Goal: Task Accomplishment & Management: Use online tool/utility

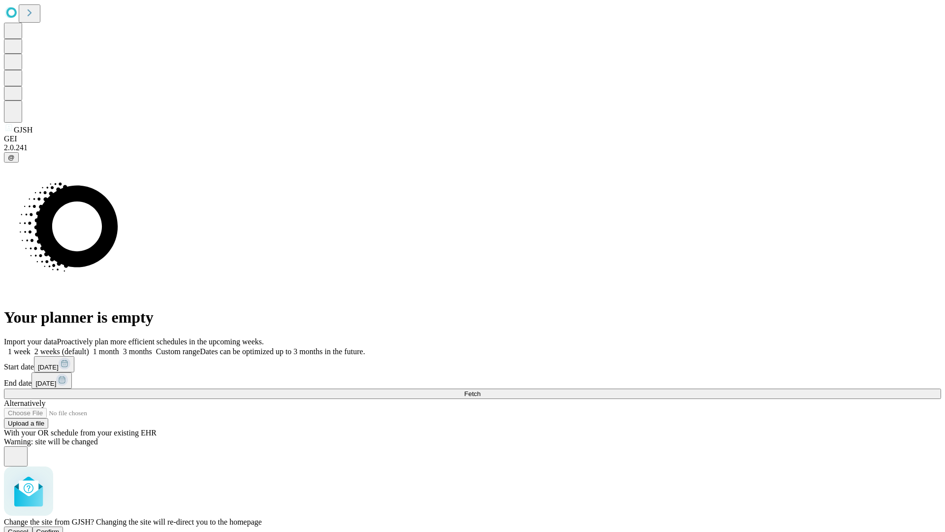
click at [60, 528] on span "Confirm" at bounding box center [47, 531] width 23 height 7
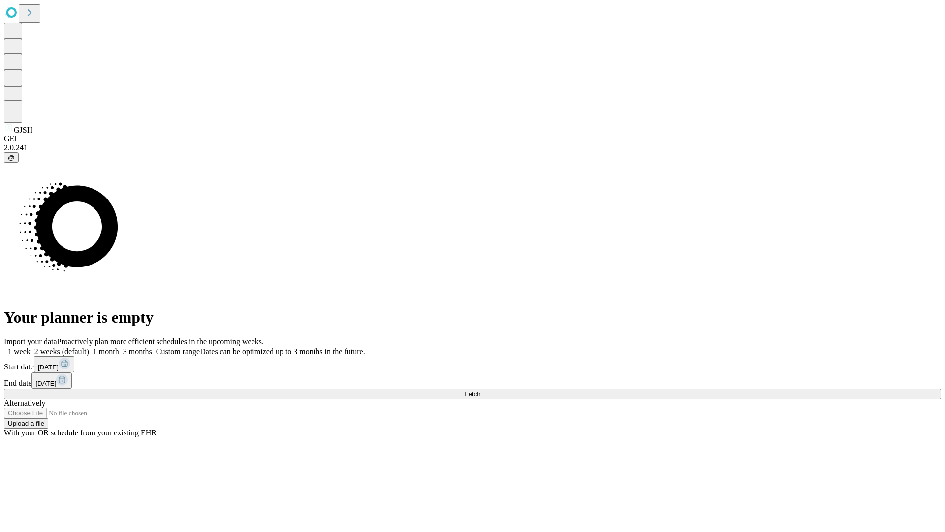
click at [119, 347] on label "1 month" at bounding box center [104, 351] width 30 height 8
click at [480, 390] on span "Fetch" at bounding box center [472, 393] width 16 height 7
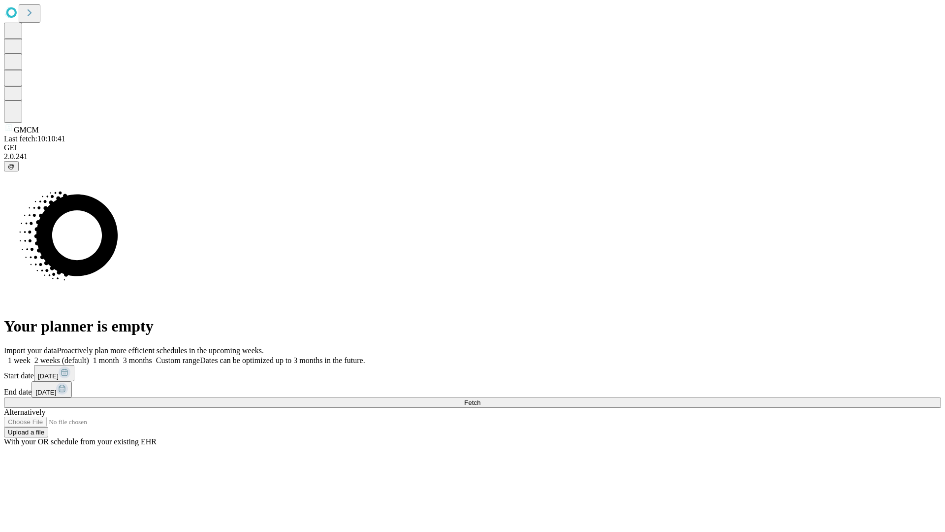
click at [119, 356] on label "1 month" at bounding box center [104, 360] width 30 height 8
click at [480, 399] on span "Fetch" at bounding box center [472, 402] width 16 height 7
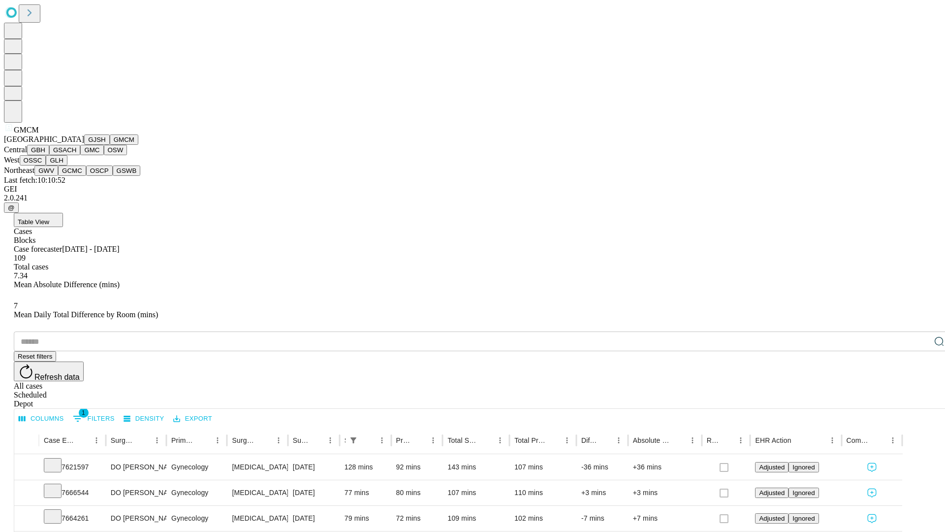
click at [49, 155] on button "GBH" at bounding box center [38, 150] width 22 height 10
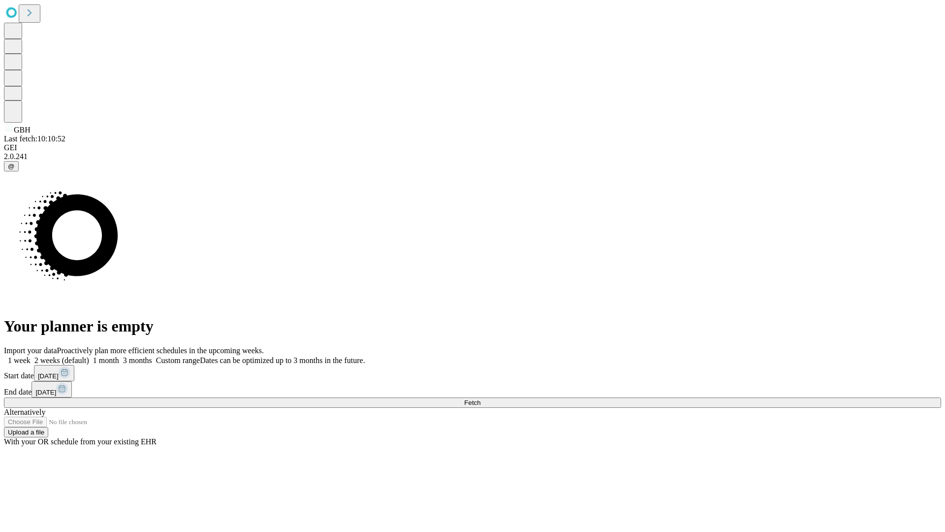
click at [119, 356] on label "1 month" at bounding box center [104, 360] width 30 height 8
click at [480, 399] on span "Fetch" at bounding box center [472, 402] width 16 height 7
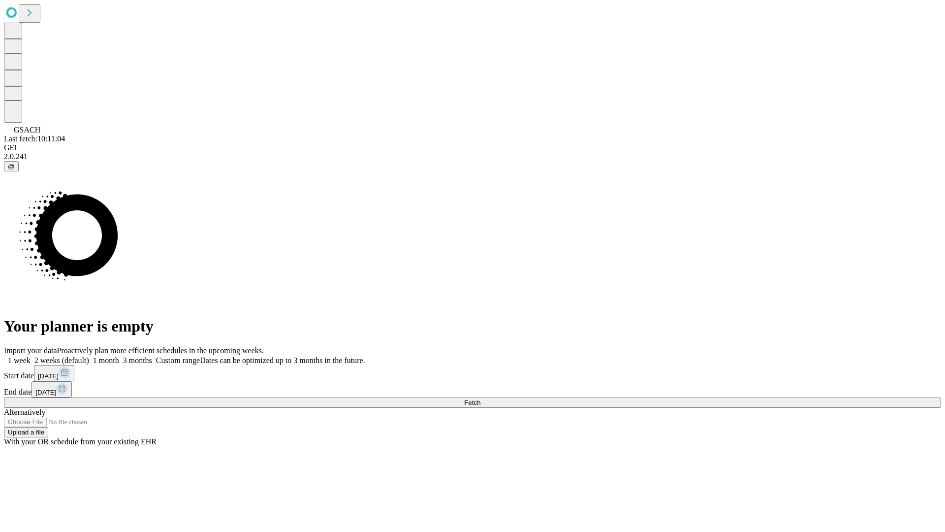
click at [119, 356] on label "1 month" at bounding box center [104, 360] width 30 height 8
click at [480, 399] on span "Fetch" at bounding box center [472, 402] width 16 height 7
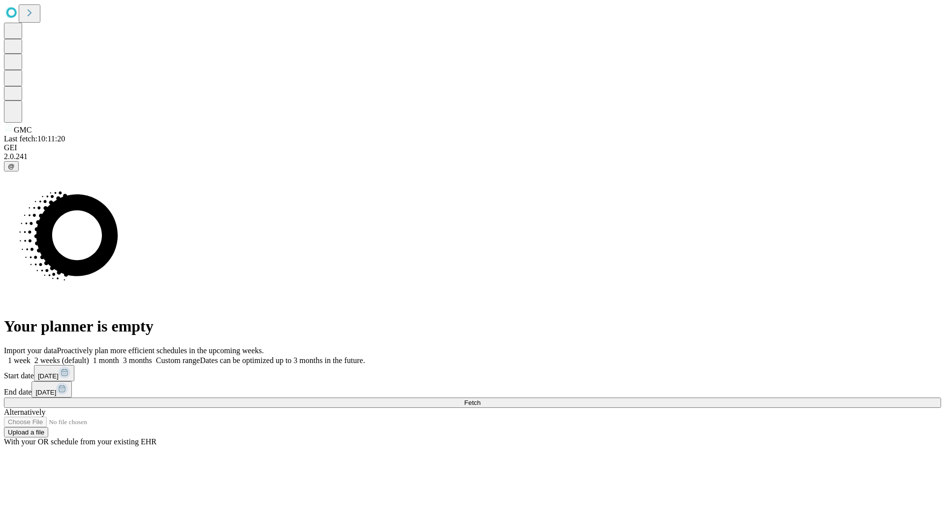
click at [119, 356] on label "1 month" at bounding box center [104, 360] width 30 height 8
click at [480, 399] on span "Fetch" at bounding box center [472, 402] width 16 height 7
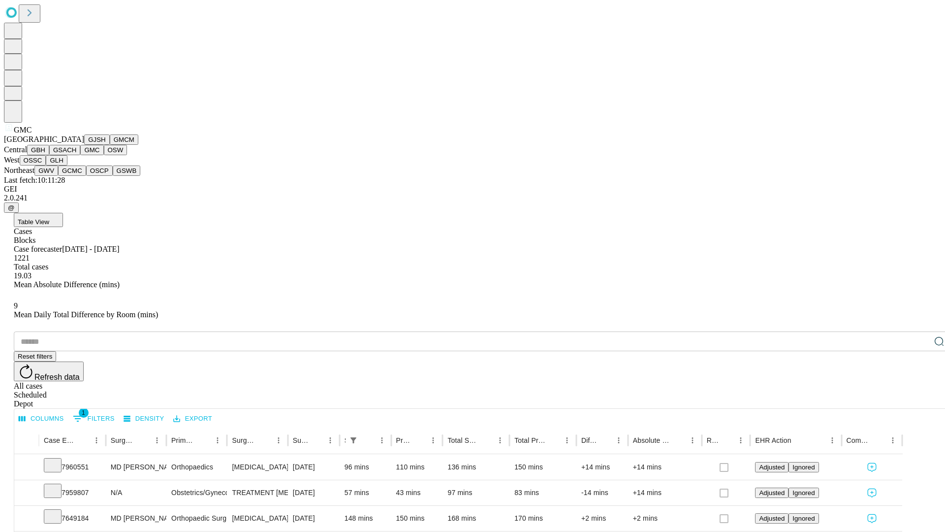
click at [104, 155] on button "OSW" at bounding box center [116, 150] width 24 height 10
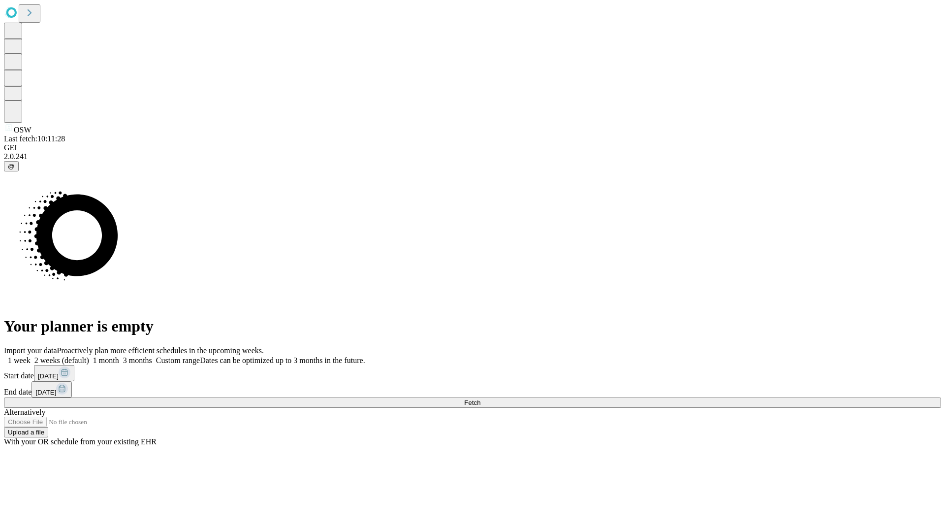
click at [119, 356] on label "1 month" at bounding box center [104, 360] width 30 height 8
click at [480, 399] on span "Fetch" at bounding box center [472, 402] width 16 height 7
click at [119, 356] on label "1 month" at bounding box center [104, 360] width 30 height 8
click at [480, 399] on span "Fetch" at bounding box center [472, 402] width 16 height 7
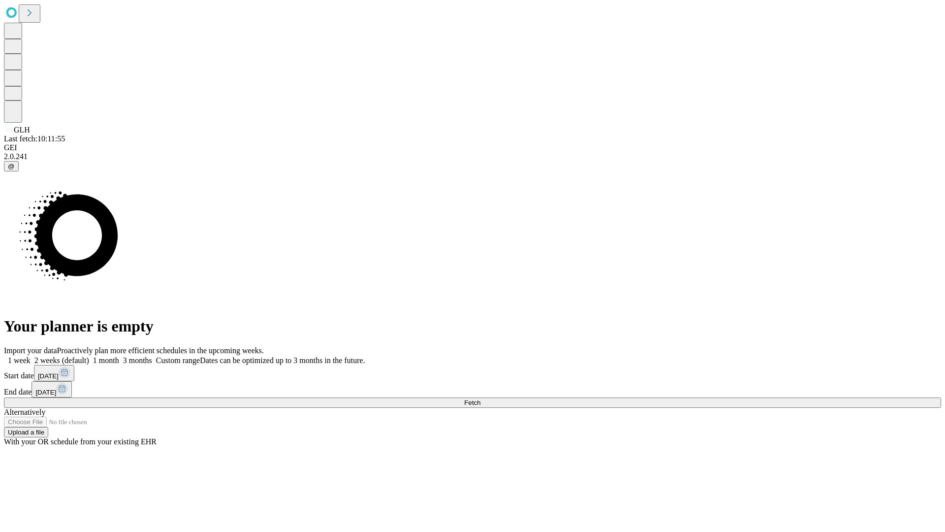
click at [480, 399] on span "Fetch" at bounding box center [472, 402] width 16 height 7
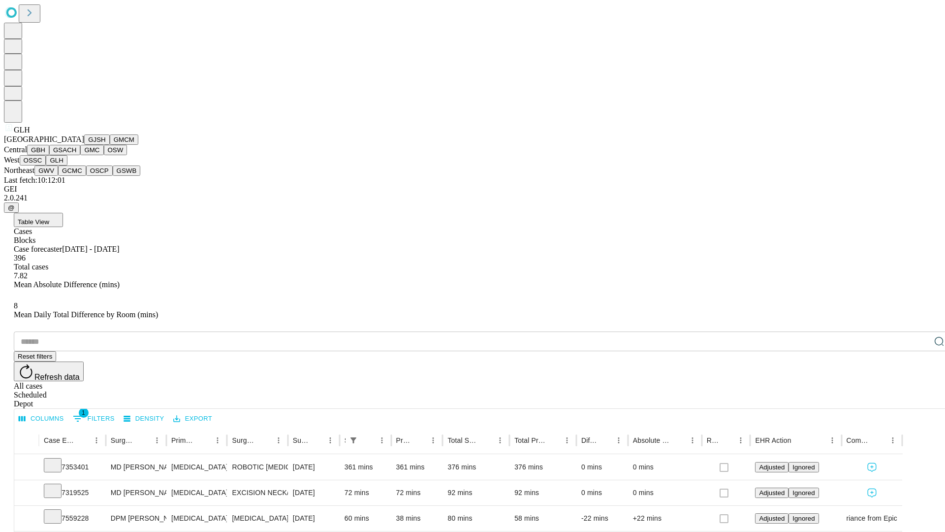
click at [58, 176] on button "GWV" at bounding box center [46, 170] width 24 height 10
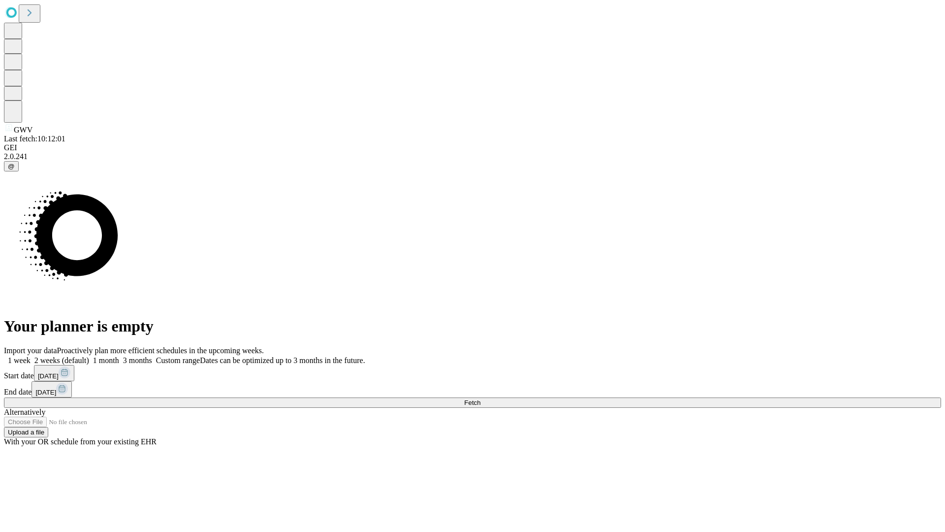
click at [119, 356] on label "1 month" at bounding box center [104, 360] width 30 height 8
click at [480, 399] on span "Fetch" at bounding box center [472, 402] width 16 height 7
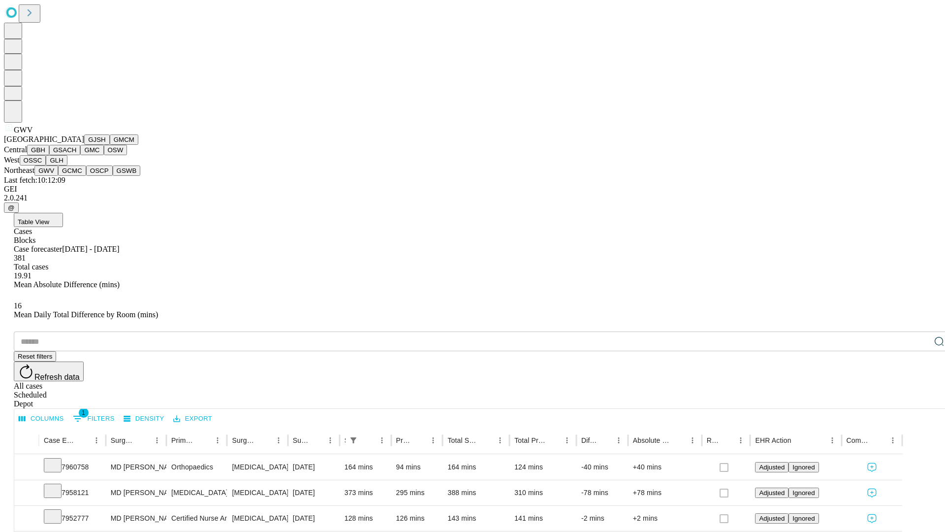
click at [76, 176] on button "GCMC" at bounding box center [72, 170] width 28 height 10
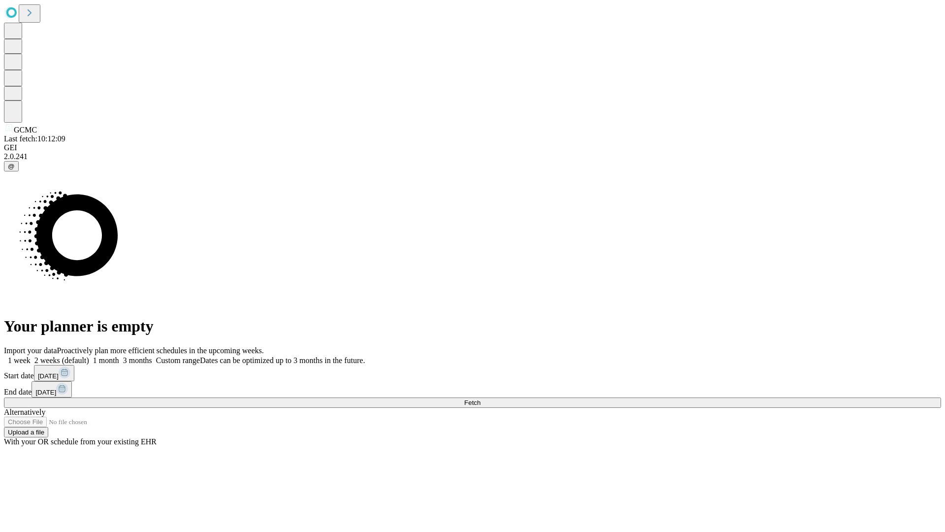
click at [119, 356] on label "1 month" at bounding box center [104, 360] width 30 height 8
click at [480, 399] on span "Fetch" at bounding box center [472, 402] width 16 height 7
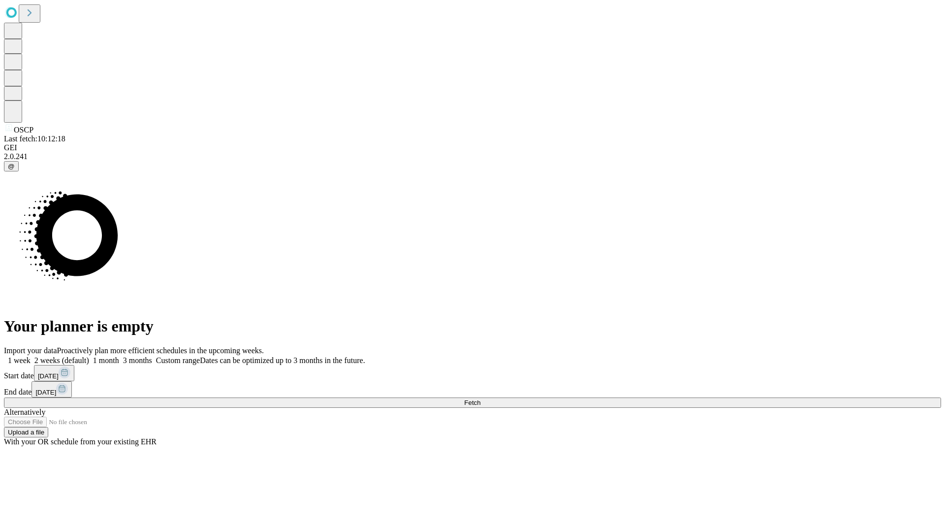
click at [119, 356] on label "1 month" at bounding box center [104, 360] width 30 height 8
click at [480, 399] on span "Fetch" at bounding box center [472, 402] width 16 height 7
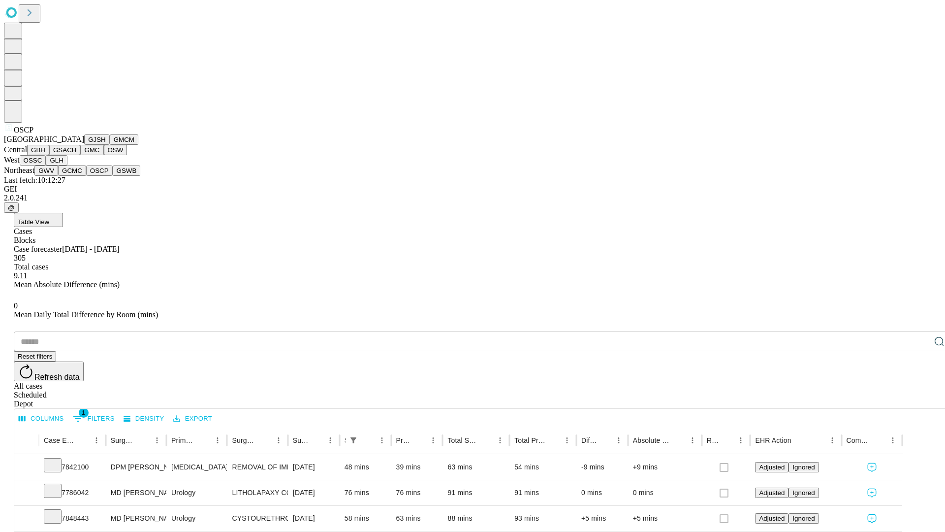
click at [113, 176] on button "GSWB" at bounding box center [127, 170] width 28 height 10
